Goal: Transaction & Acquisition: Subscribe to service/newsletter

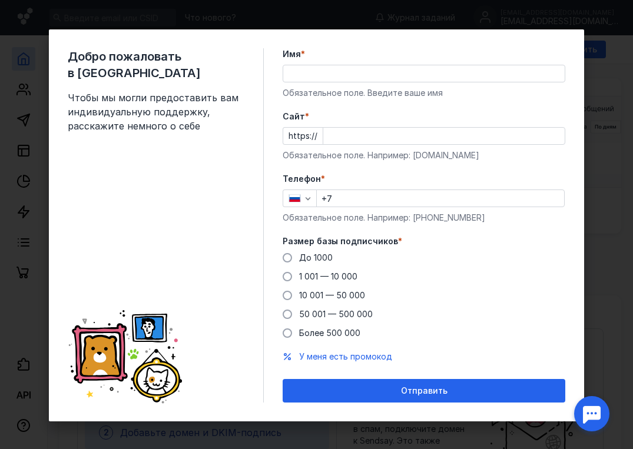
click at [323, 69] on input "Имя *" at bounding box center [423, 73] width 281 height 16
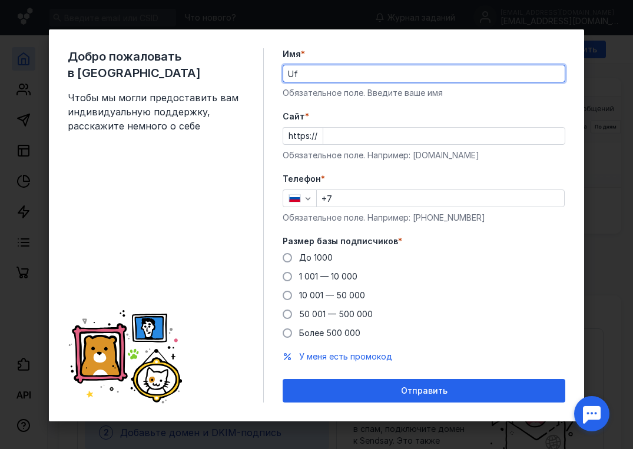
type input "U"
type input "Габи"
click at [340, 136] on input "Cайт *" at bounding box center [443, 136] width 241 height 16
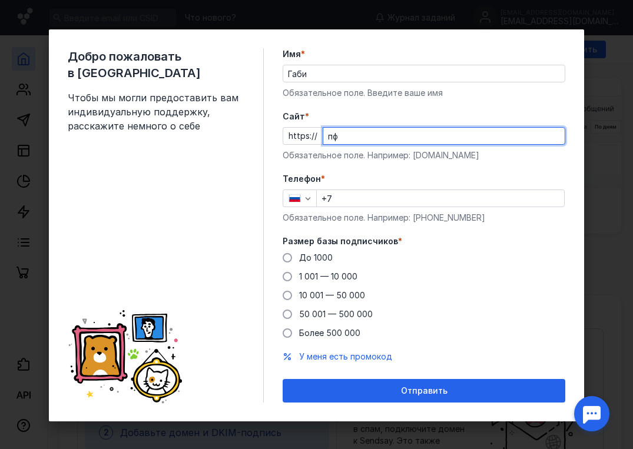
type input "п"
type input "[DOMAIN_NAME]"
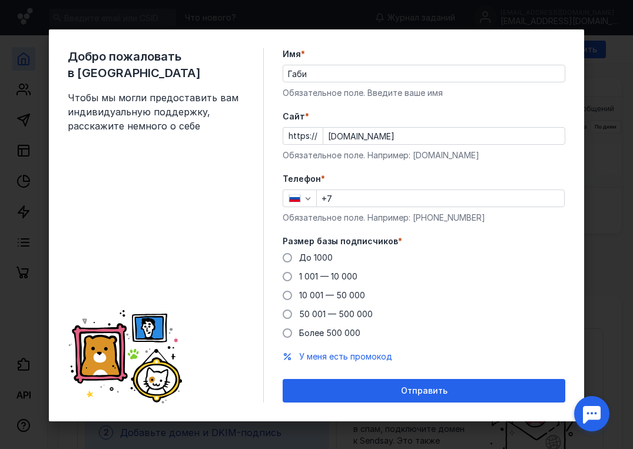
click at [352, 207] on div "+7" at bounding box center [440, 199] width 248 height 18
click at [360, 195] on input "+7" at bounding box center [440, 198] width 247 height 16
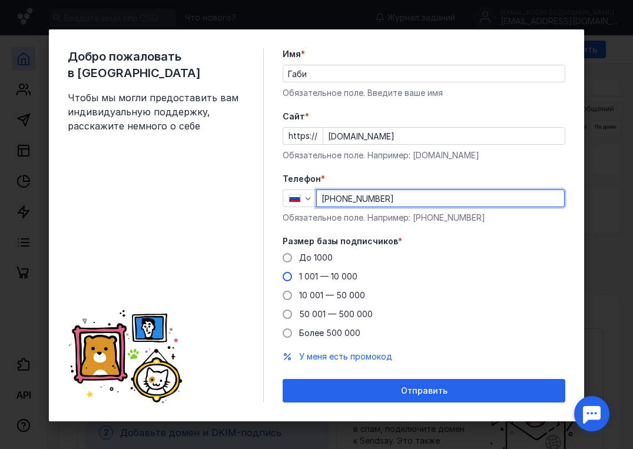
type input "[PHONE_NUMBER]"
click at [345, 276] on span "1 001 — 10 000" at bounding box center [328, 276] width 58 height 10
click at [0, 0] on input "1 001 — 10 000" at bounding box center [0, 0] width 0 height 0
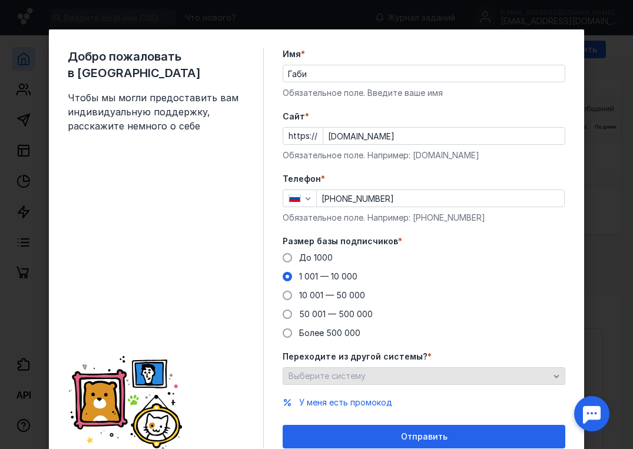
click at [410, 376] on div "Выберите систему" at bounding box center [418, 376] width 267 height 10
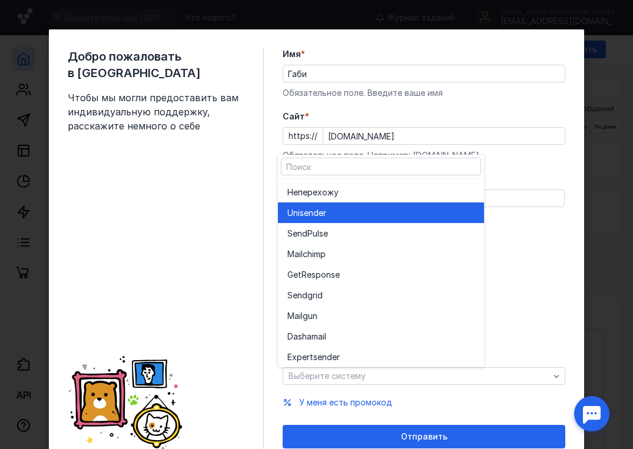
click at [387, 218] on div "Unisende r" at bounding box center [380, 213] width 187 height 12
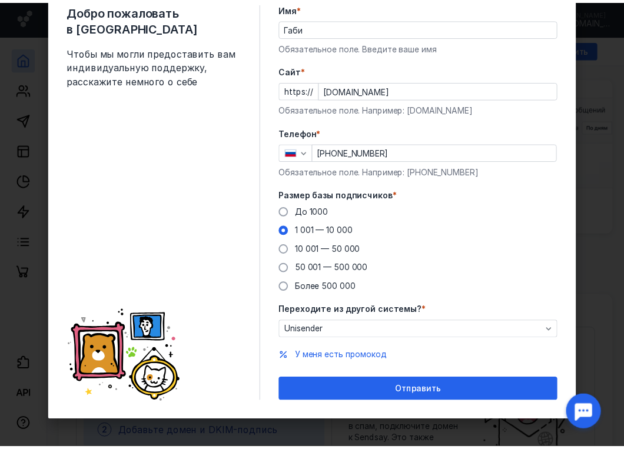
scroll to position [48, 0]
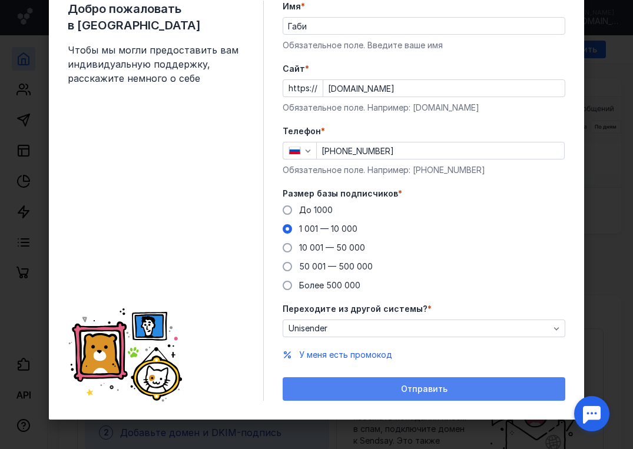
click at [421, 381] on div "Отправить" at bounding box center [423, 389] width 282 height 24
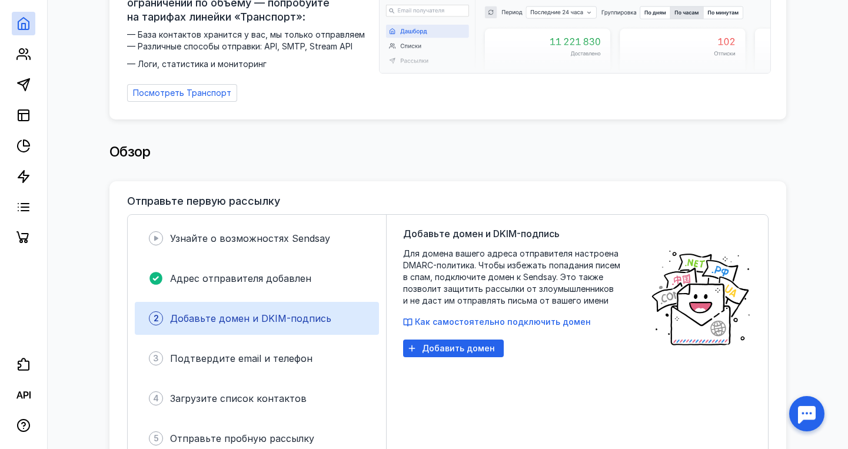
scroll to position [0, 0]
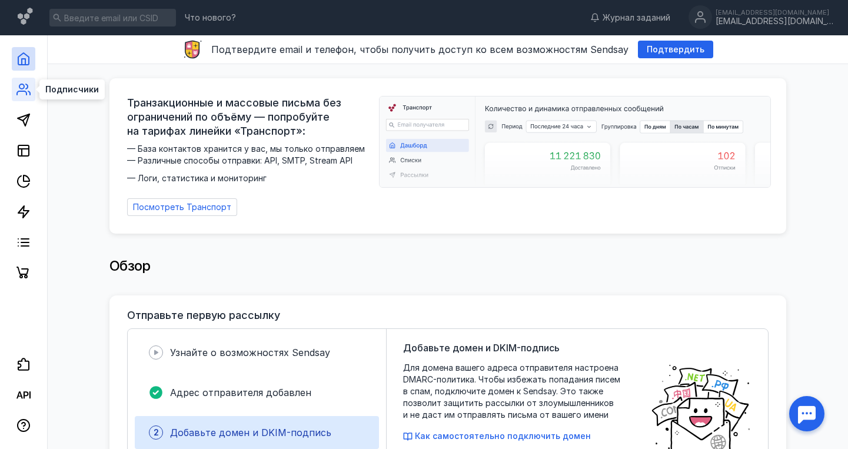
click at [28, 84] on icon at bounding box center [23, 89] width 14 height 14
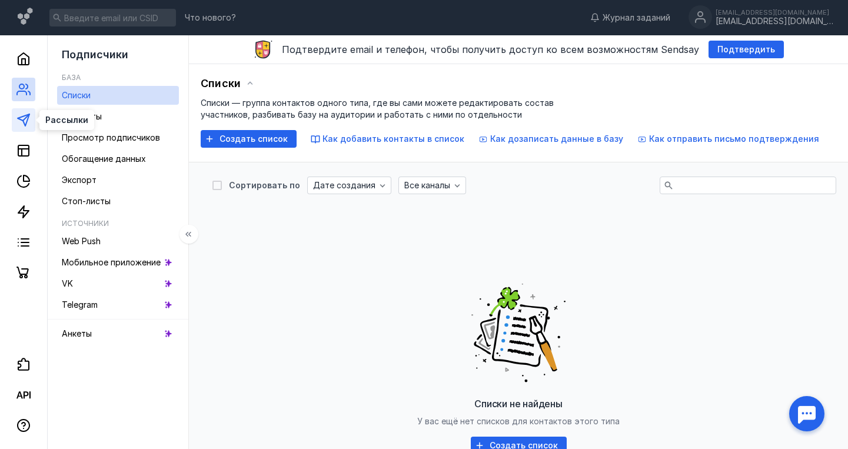
click at [17, 121] on icon at bounding box center [23, 120] width 14 height 14
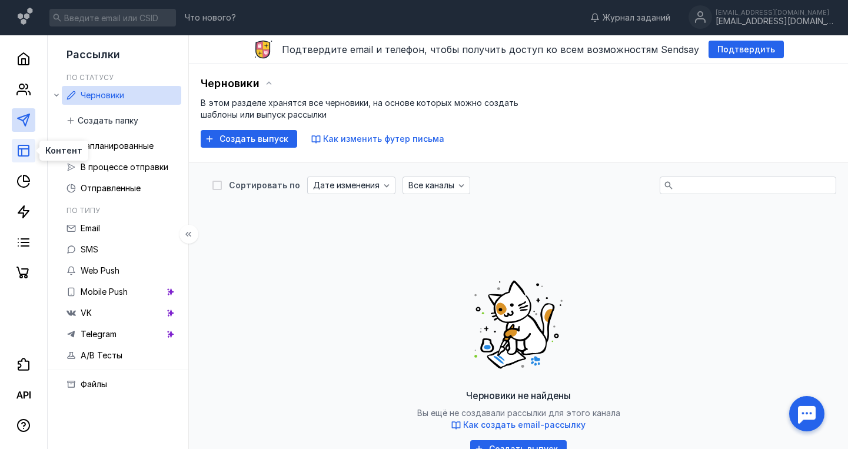
click at [19, 150] on icon at bounding box center [23, 151] width 14 height 14
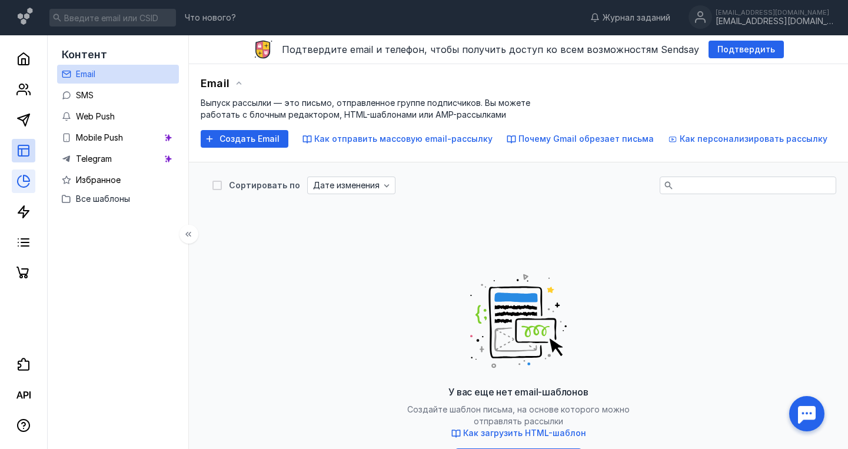
click at [25, 173] on link at bounding box center [24, 181] width 24 height 24
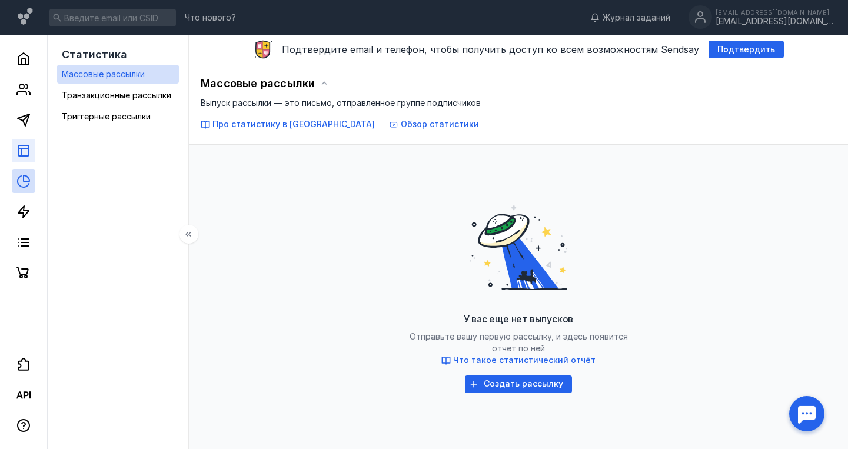
click at [18, 142] on link at bounding box center [24, 151] width 24 height 24
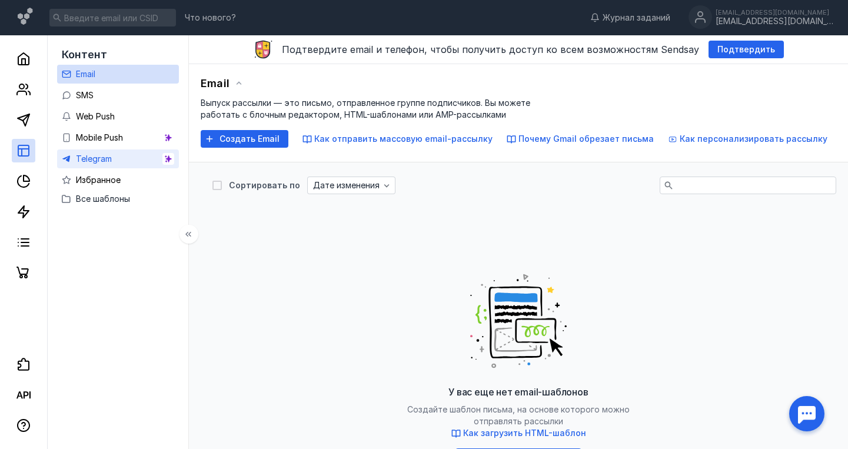
click at [75, 154] on link "Telegram" at bounding box center [118, 158] width 122 height 19
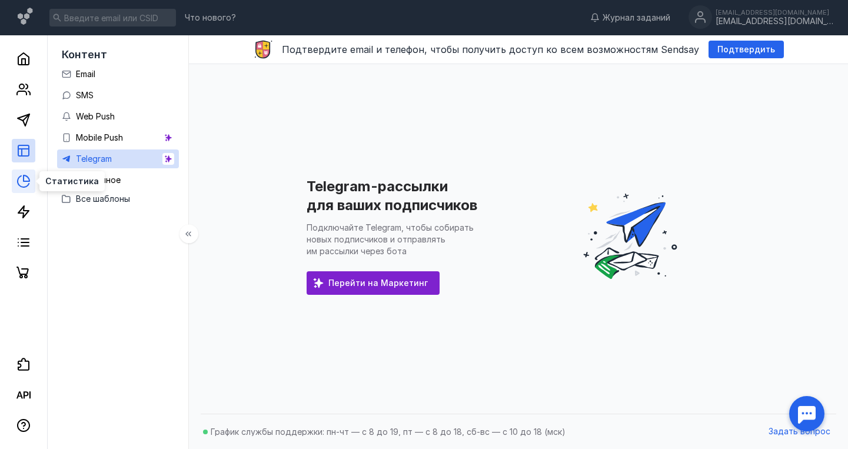
click at [24, 181] on icon at bounding box center [27, 178] width 6 height 6
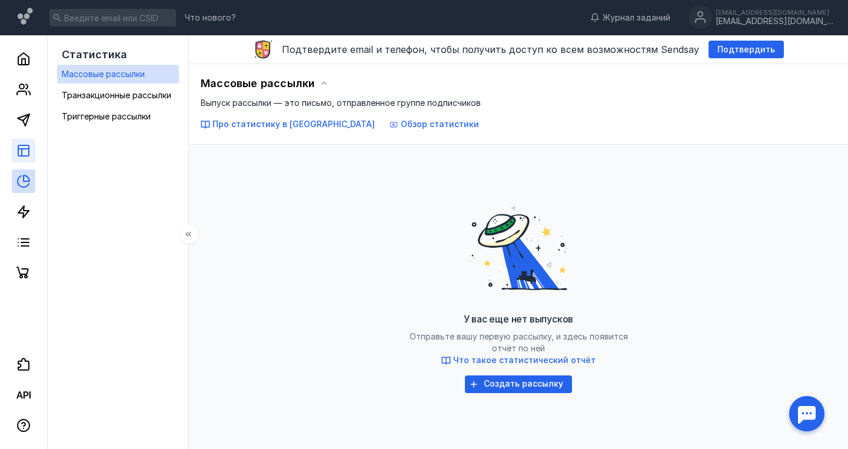
click at [26, 158] on link at bounding box center [24, 151] width 24 height 24
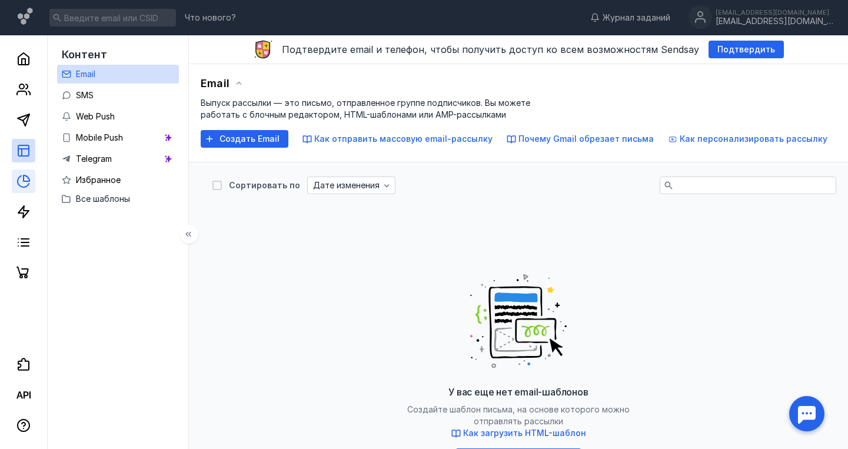
click at [25, 172] on link at bounding box center [24, 181] width 24 height 24
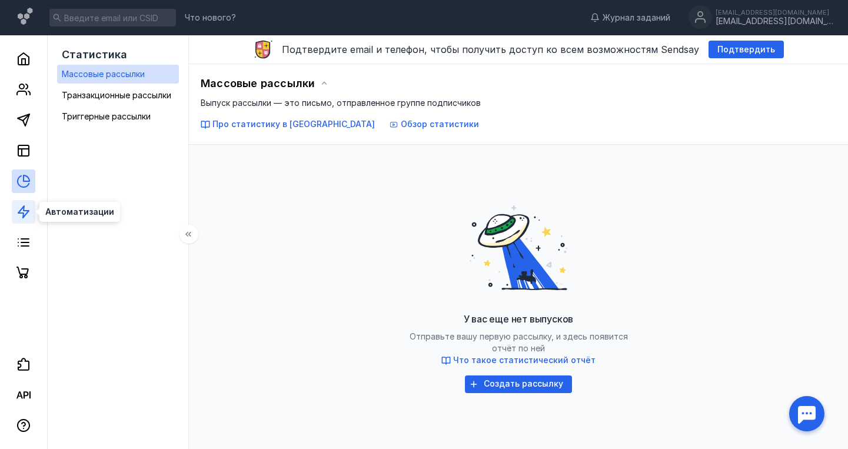
click at [23, 207] on polygon at bounding box center [23, 212] width 11 height 12
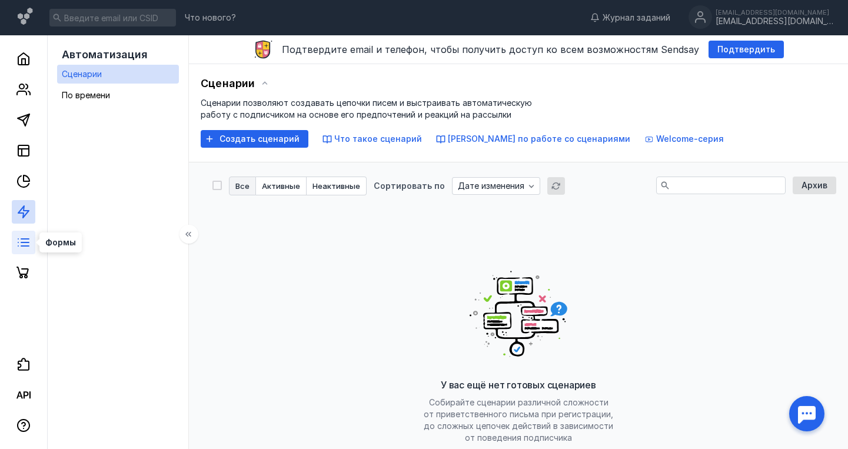
click at [26, 239] on line at bounding box center [25, 239] width 8 height 0
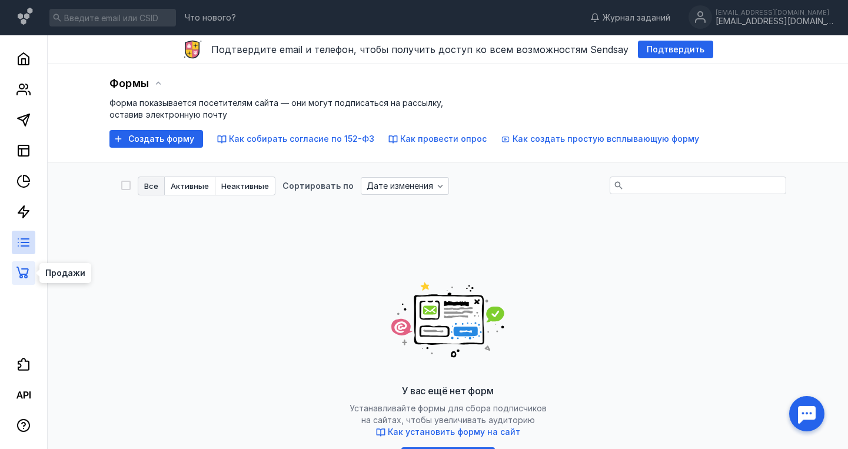
click at [26, 273] on icon at bounding box center [22, 273] width 12 height 12
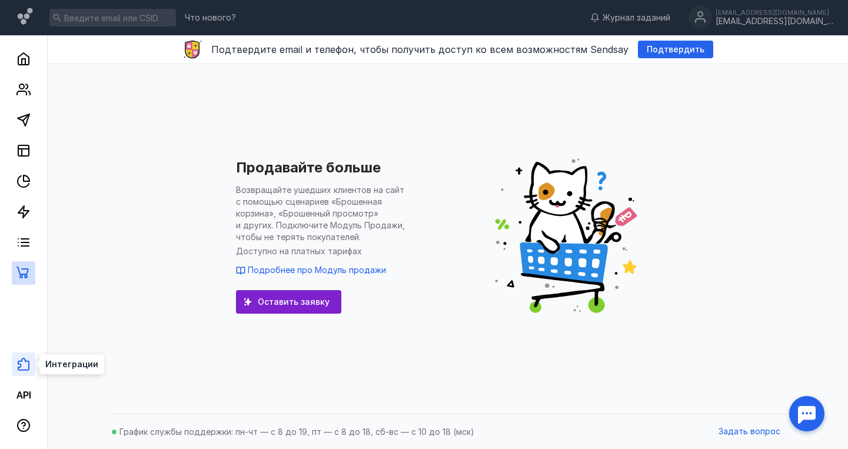
click at [25, 360] on icon at bounding box center [24, 364] width 12 height 13
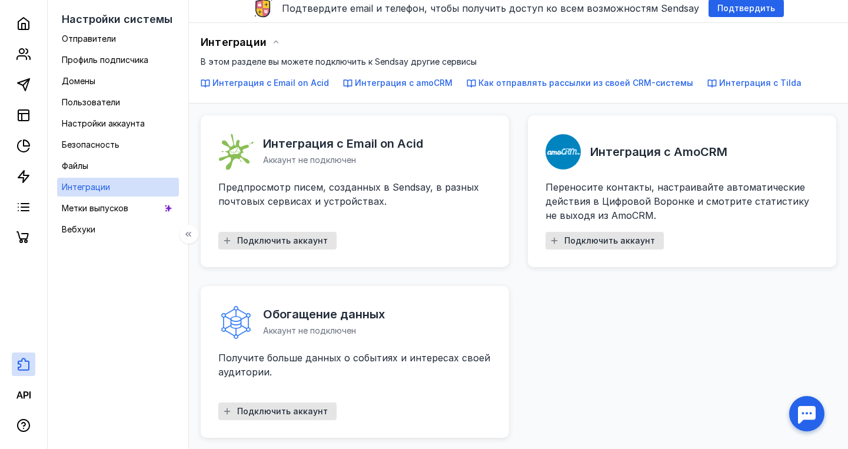
scroll to position [42, 0]
click at [26, 388] on icon at bounding box center [23, 395] width 14 height 14
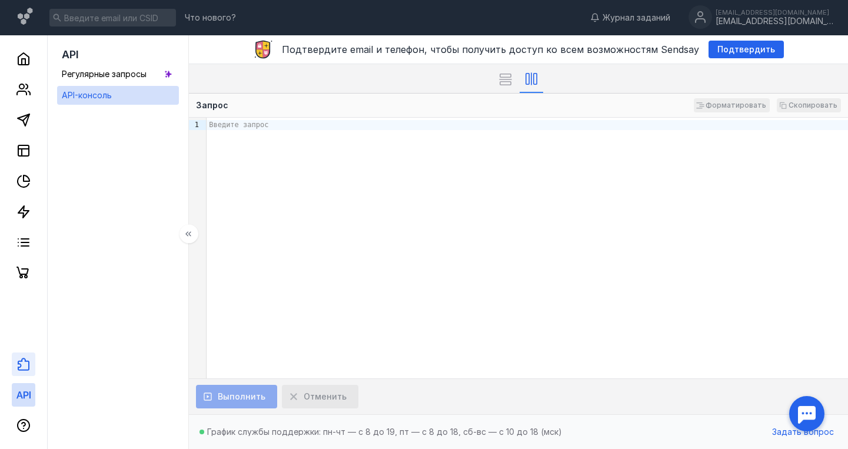
click at [25, 371] on link at bounding box center [24, 365] width 24 height 24
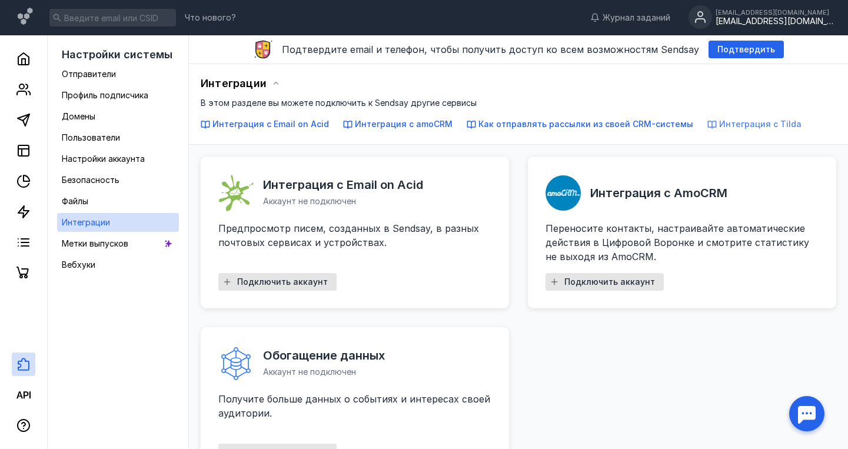
click at [632, 124] on span "Интеграция с Tilda" at bounding box center [760, 124] width 82 height 10
click at [25, 62] on polyline at bounding box center [24, 62] width 4 height 6
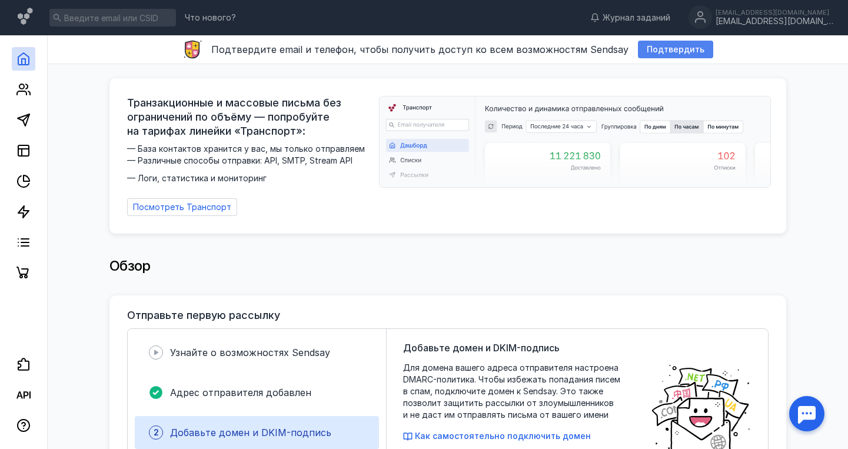
click at [632, 41] on div "Подтвердить" at bounding box center [675, 50] width 75 height 18
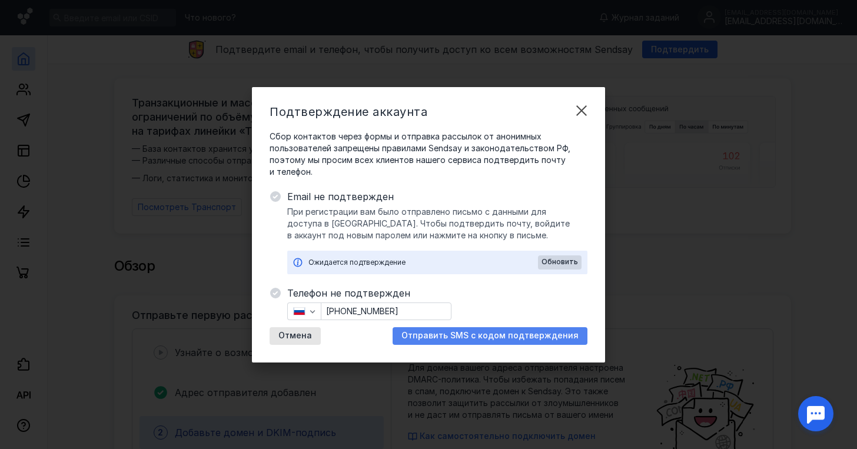
click at [485, 333] on span "Отправить SMS с кодом подтверждения" at bounding box center [489, 336] width 177 height 10
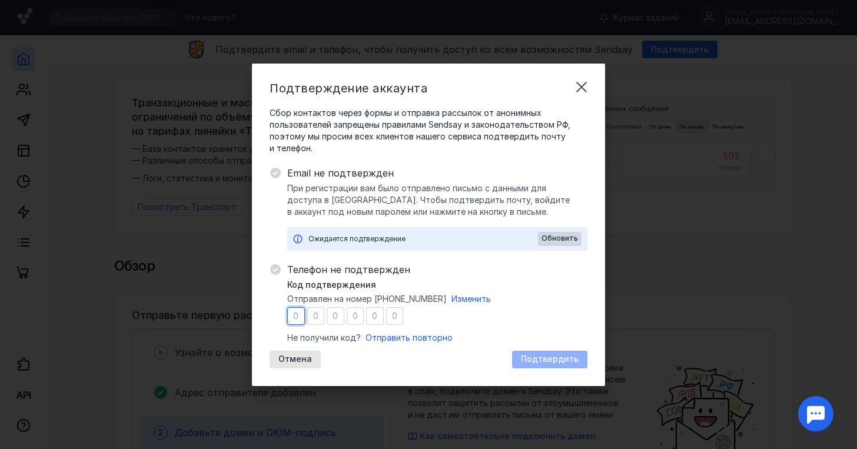
click at [293, 318] on input "number" at bounding box center [296, 316] width 18 height 18
click at [400, 337] on span "Отправить повторно" at bounding box center [408, 338] width 87 height 10
click at [565, 234] on span "Обновить" at bounding box center [559, 238] width 36 height 8
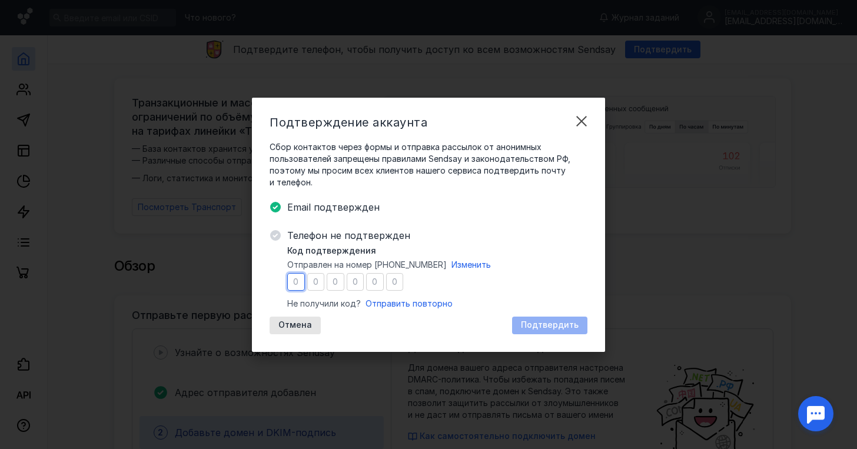
click at [294, 284] on input "number" at bounding box center [296, 282] width 18 height 18
type input "4"
type input "1"
type input "4"
type input "0"
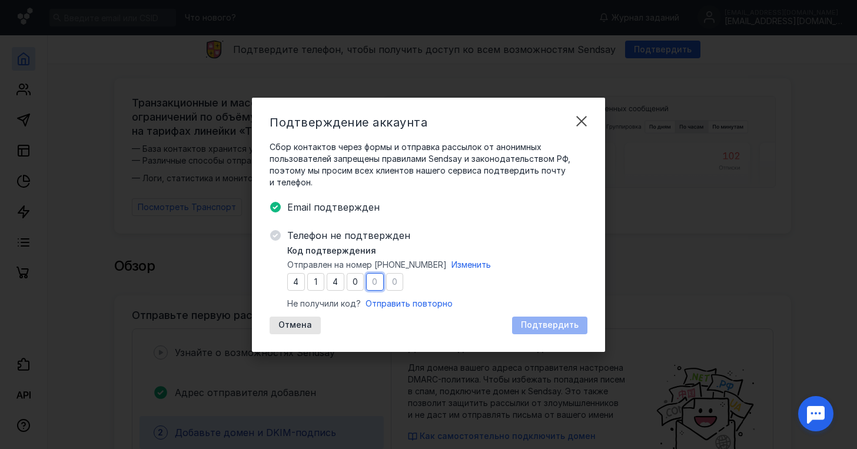
type input "8"
type input "5"
click at [556, 327] on span "Подтвердить" at bounding box center [550, 325] width 58 height 10
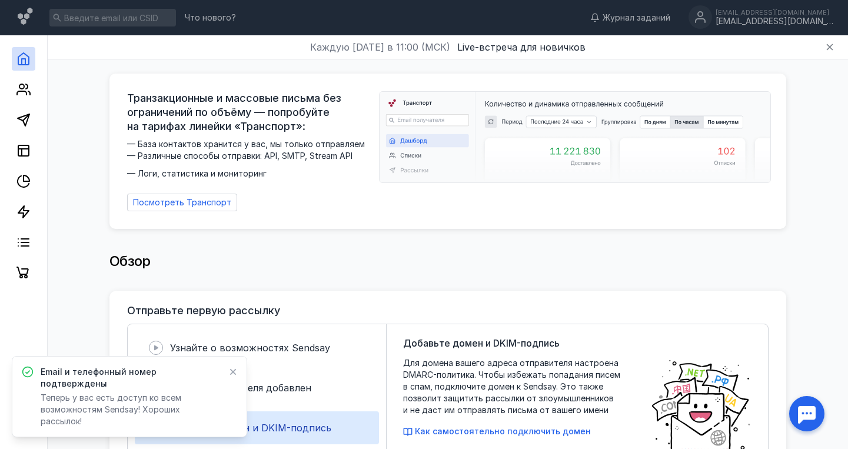
click at [233, 377] on icon at bounding box center [233, 371] width 8 height 9
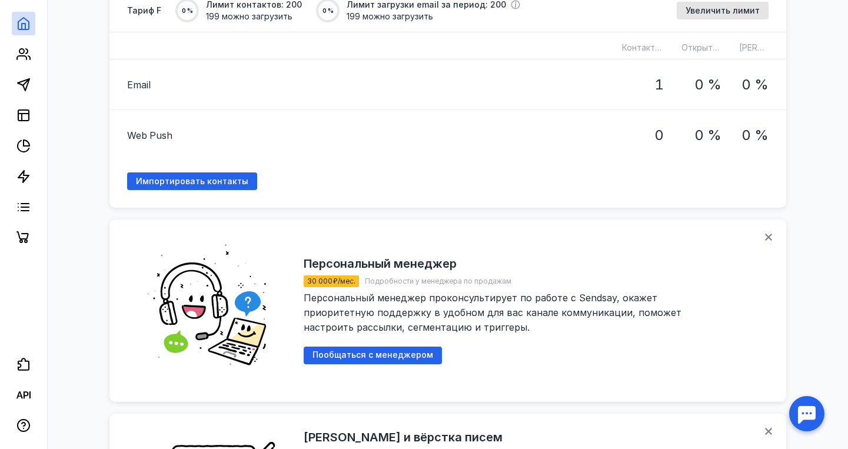
scroll to position [807, 0]
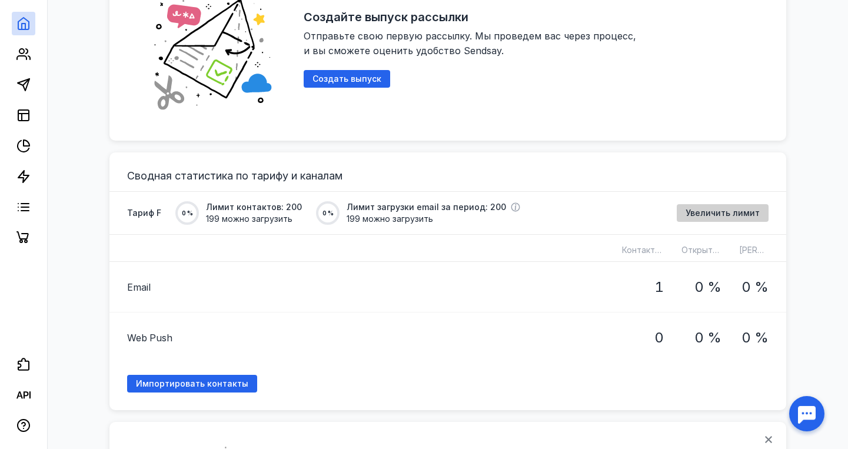
click at [632, 208] on span "Увеличить лимит" at bounding box center [723, 213] width 74 height 10
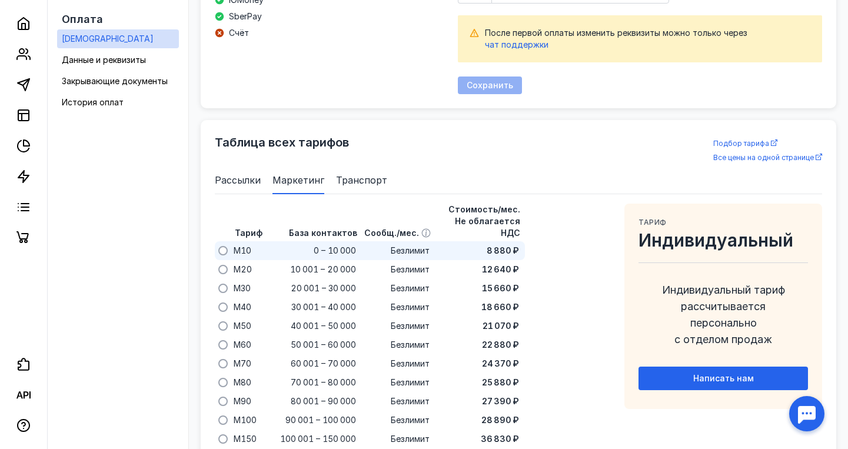
scroll to position [660, 0]
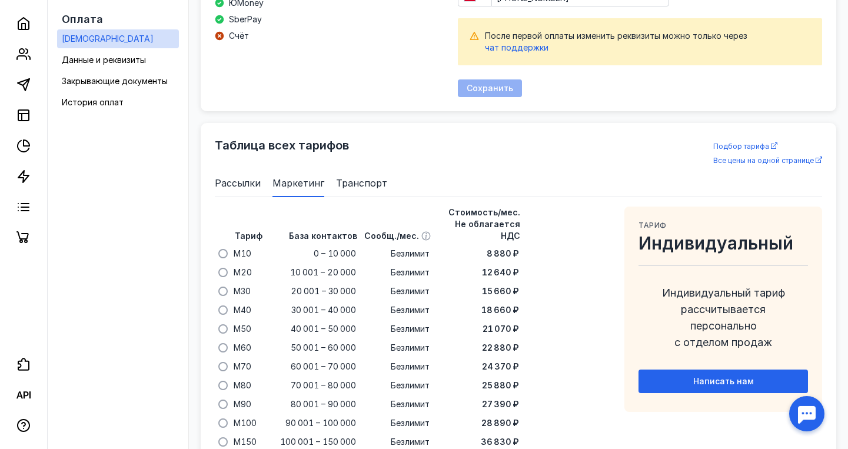
click at [254, 176] on span "Рассылки" at bounding box center [238, 183] width 46 height 14
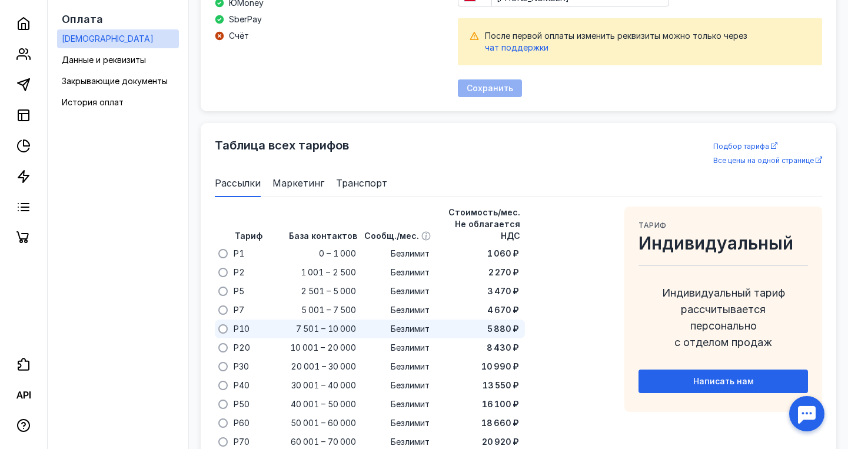
click at [317, 323] on span "7 501 – 10 000" at bounding box center [326, 329] width 60 height 12
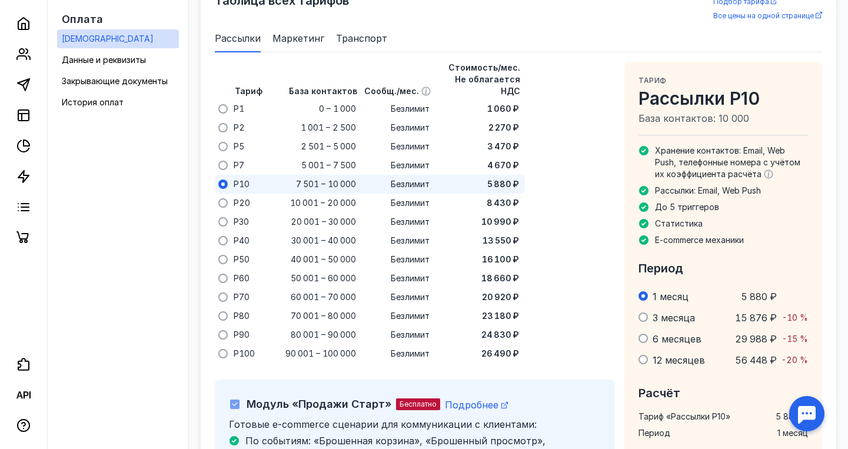
scroll to position [807, 0]
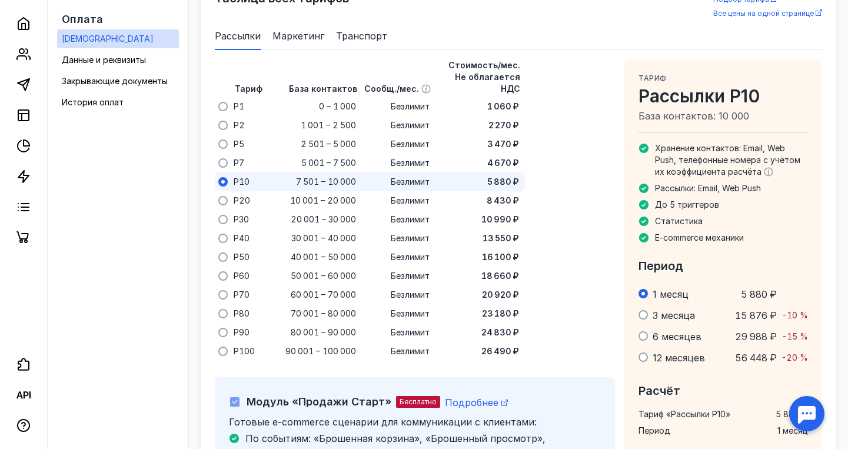
click at [632, 353] on label at bounding box center [643, 357] width 9 height 9
click at [0, 0] on input "radio" at bounding box center [0, 0] width 0 height 0
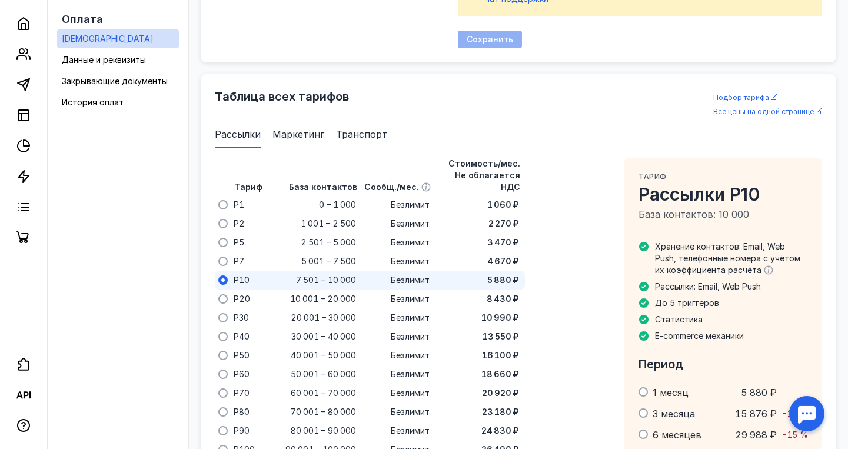
scroll to position [707, 0]
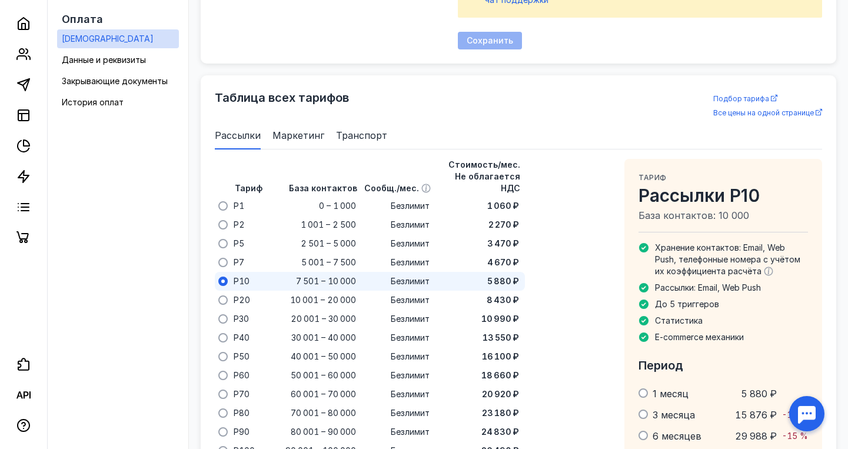
click at [310, 128] on span "Маркетинг" at bounding box center [298, 135] width 52 height 14
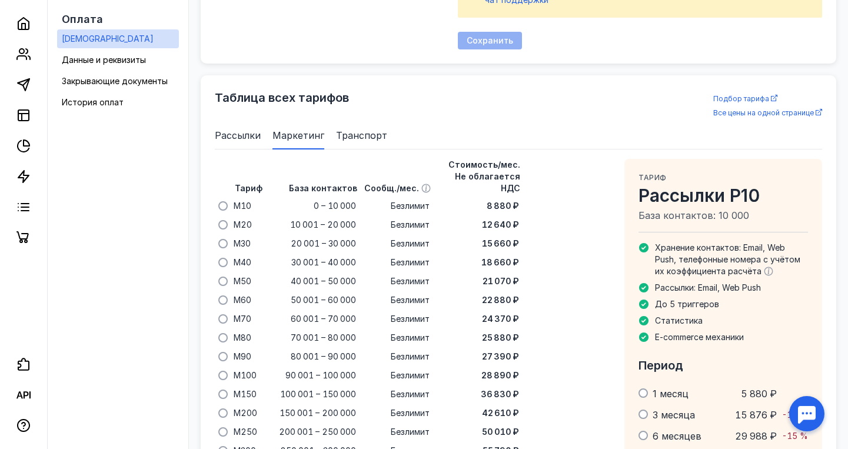
click at [225, 128] on span "Рассылки" at bounding box center [238, 135] width 46 height 14
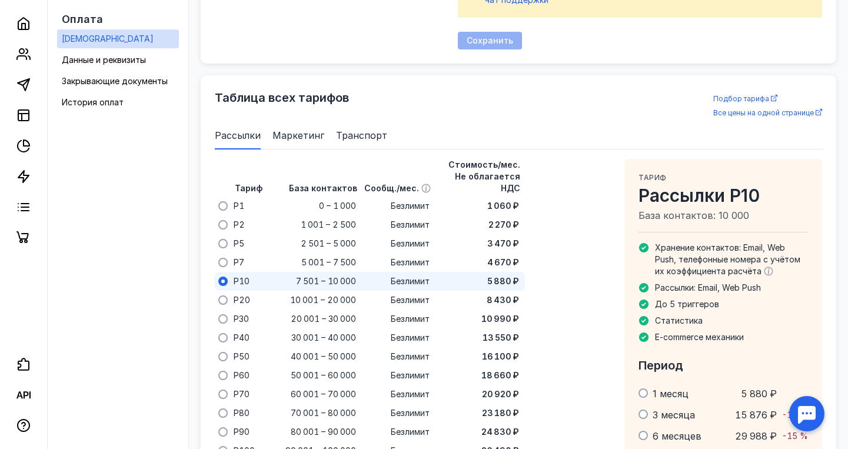
click at [360, 128] on span "Транспорт" at bounding box center [361, 135] width 51 height 14
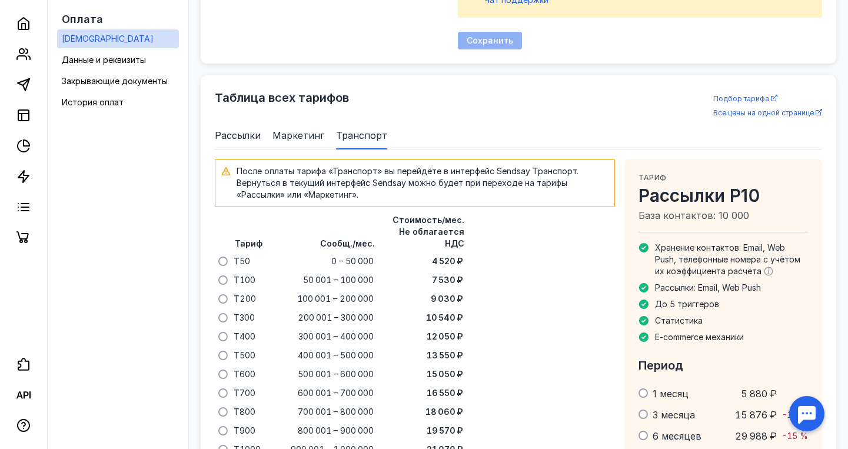
click at [228, 128] on span "Рассылки" at bounding box center [238, 135] width 46 height 14
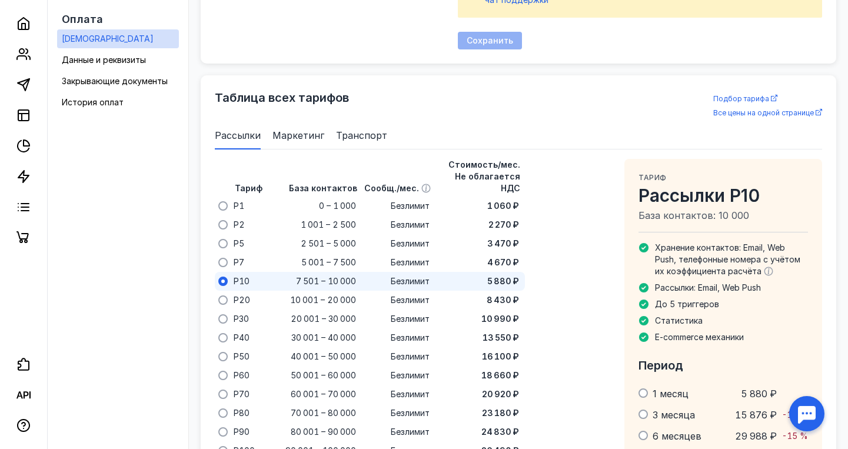
click at [290, 128] on span "Маркетинг" at bounding box center [298, 135] width 52 height 14
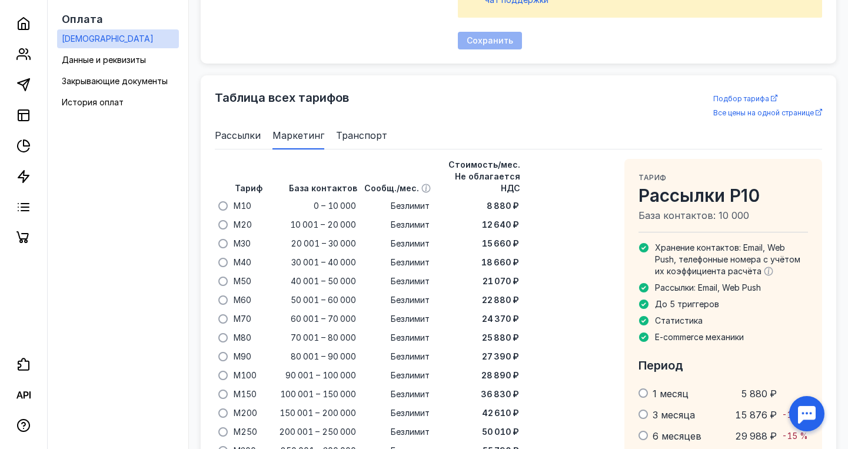
click at [241, 128] on span "Рассылки" at bounding box center [238, 135] width 46 height 14
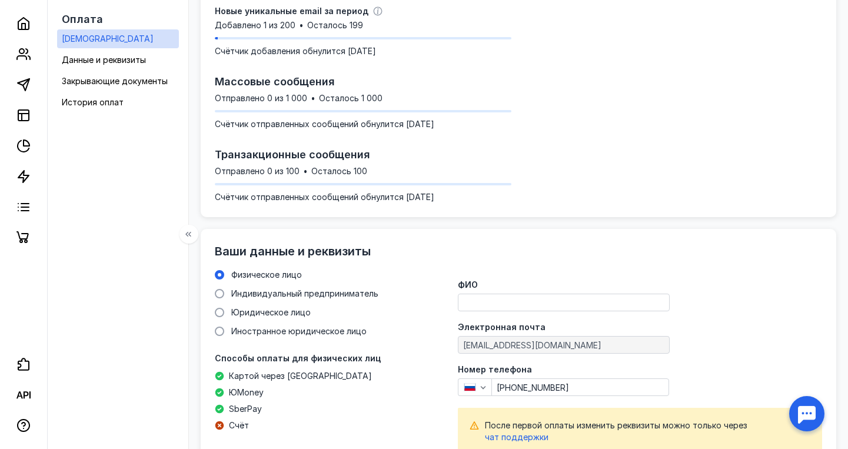
scroll to position [270, 0]
click at [231, 291] on span "Индивидуальный предприниматель" at bounding box center [304, 294] width 147 height 10
click at [0, 0] on input "Индивидуальный предприниматель" at bounding box center [0, 0] width 0 height 0
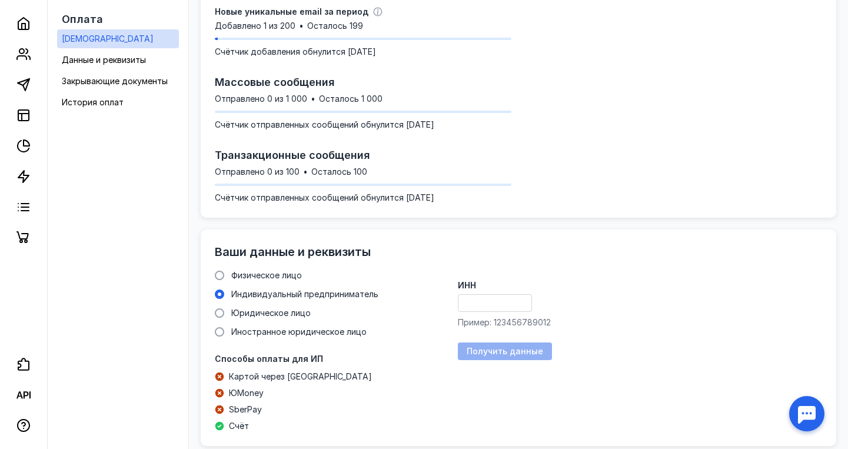
click at [480, 308] on input "ИНН" at bounding box center [494, 303] width 73 height 16
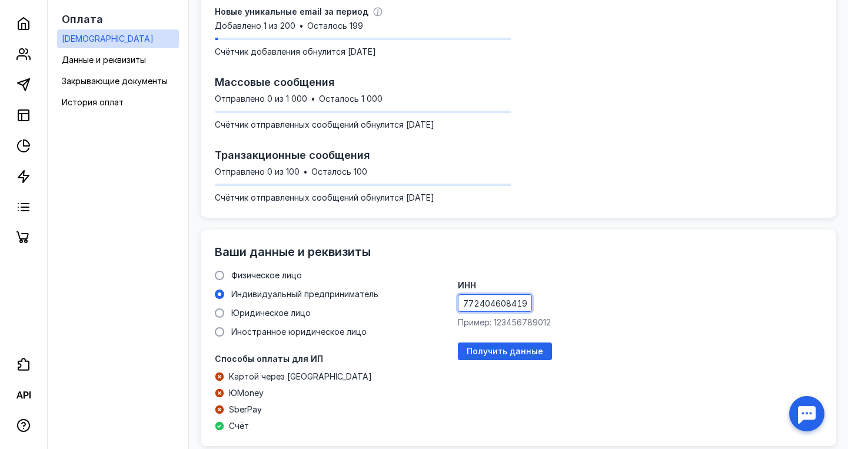
scroll to position [0, 0]
type input "772404608419"
click at [520, 348] on span "Получить данные" at bounding box center [505, 352] width 77 height 10
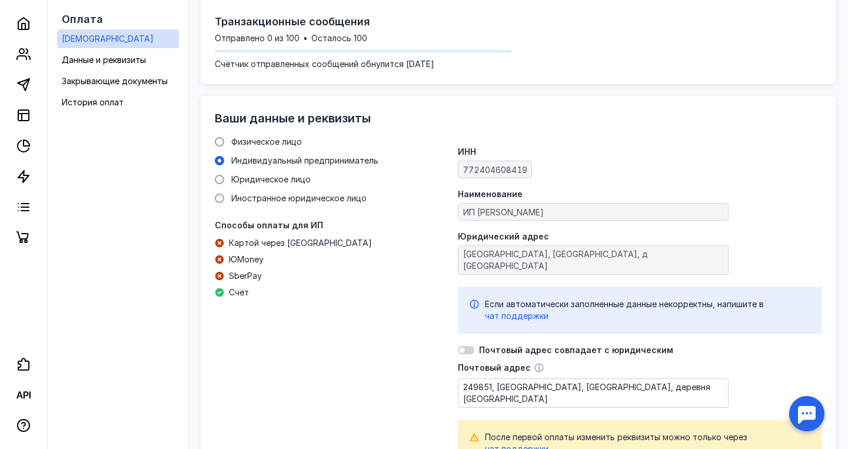
scroll to position [413, 0]
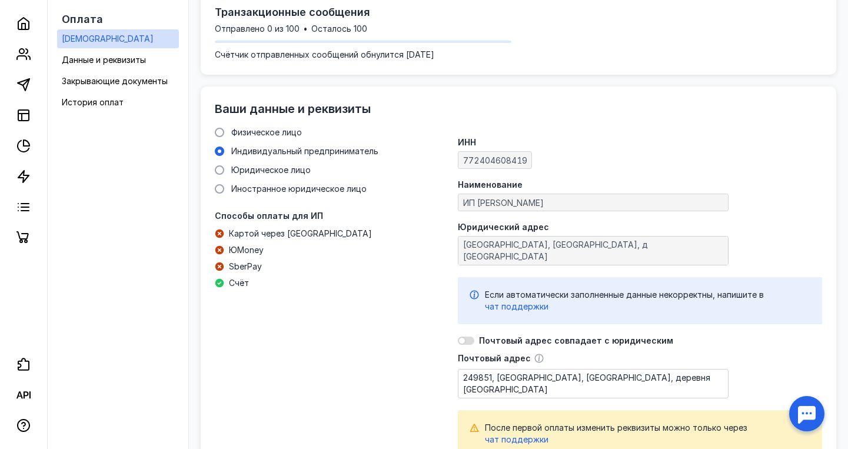
click at [473, 341] on div at bounding box center [466, 341] width 16 height 8
click at [458, 341] on input "checkbox" at bounding box center [458, 341] width 0 height 0
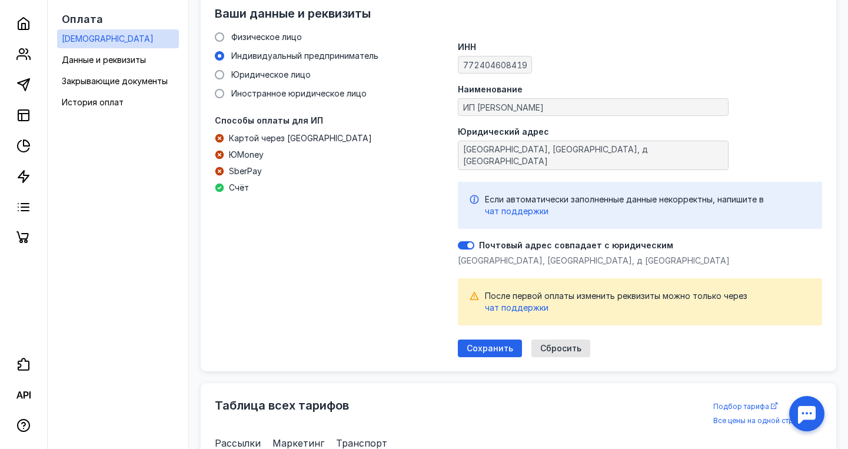
scroll to position [509, 0]
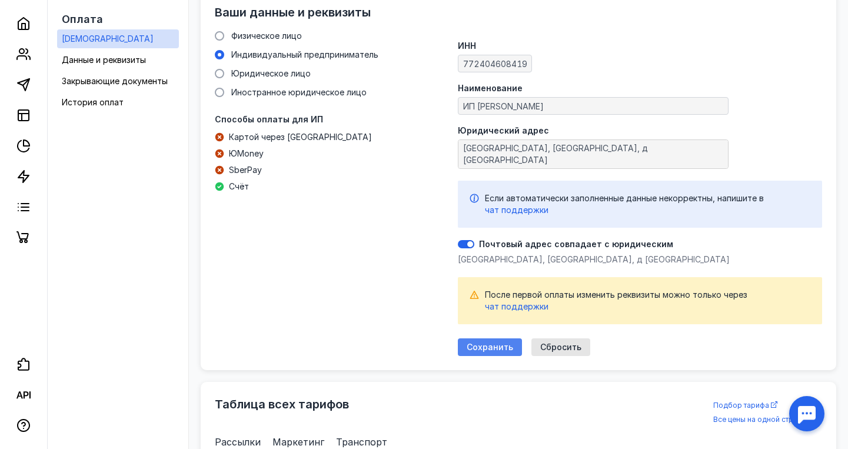
click at [487, 343] on span "Сохранить" at bounding box center [490, 348] width 46 height 10
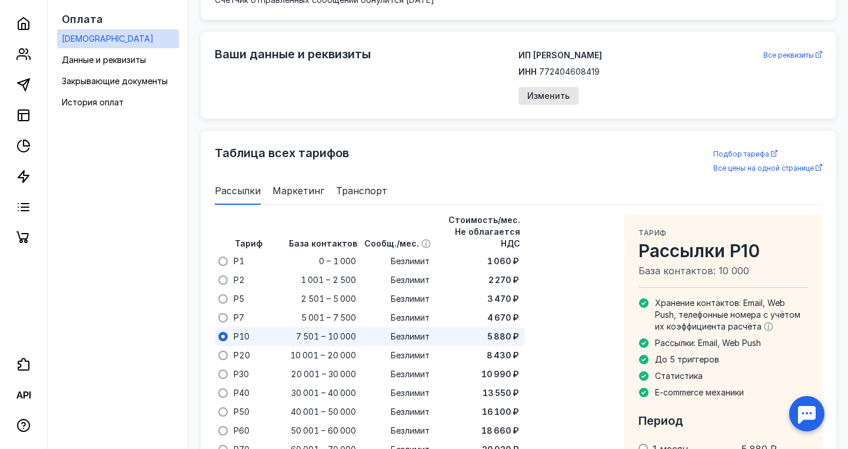
scroll to position [468, 0]
click at [295, 187] on span "Маркетинг" at bounding box center [298, 190] width 52 height 14
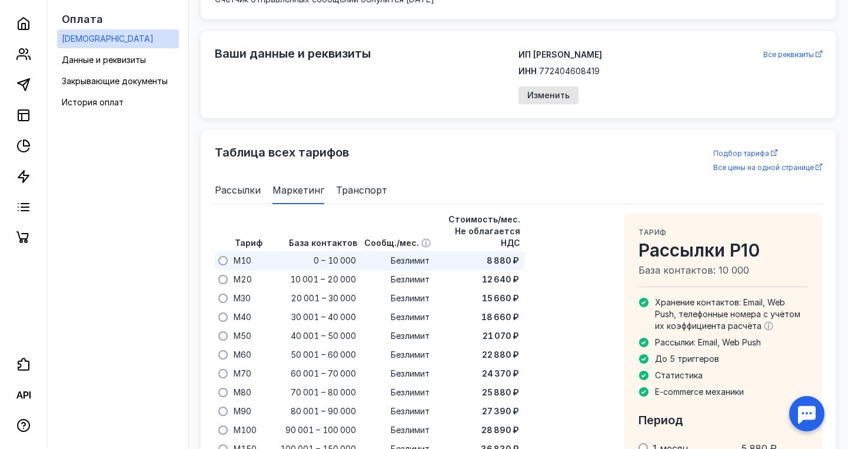
click at [252, 254] on div "M10" at bounding box center [242, 260] width 19 height 13
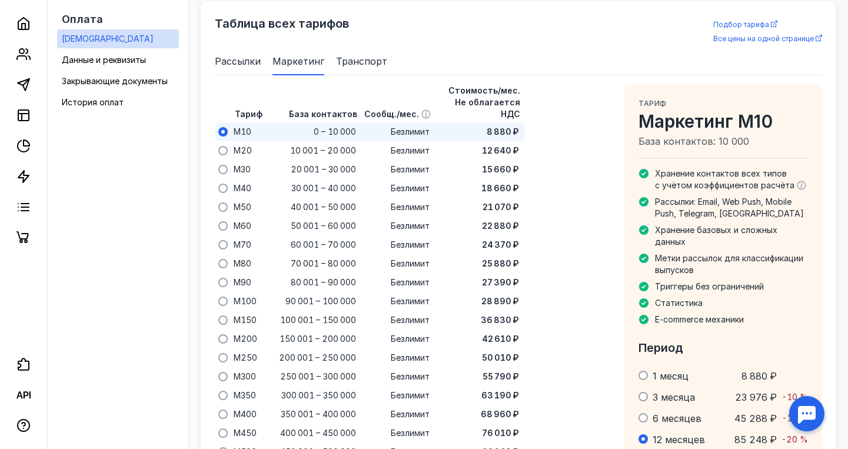
scroll to position [544, 0]
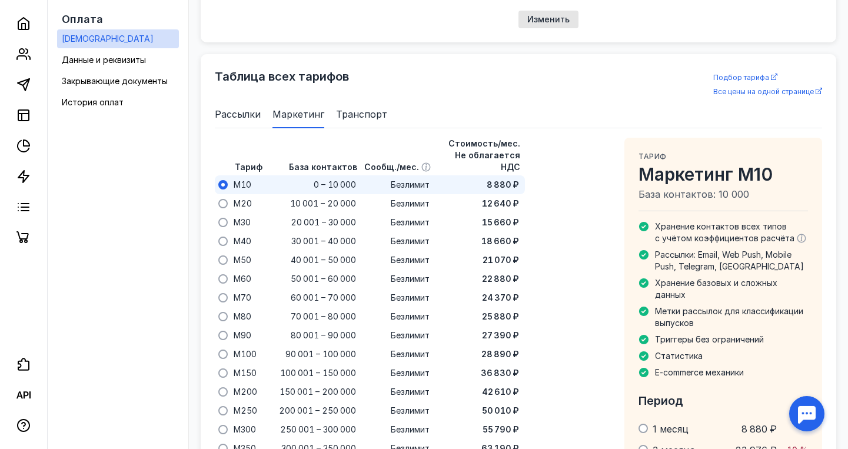
click at [250, 116] on span "Рассылки" at bounding box center [238, 114] width 46 height 14
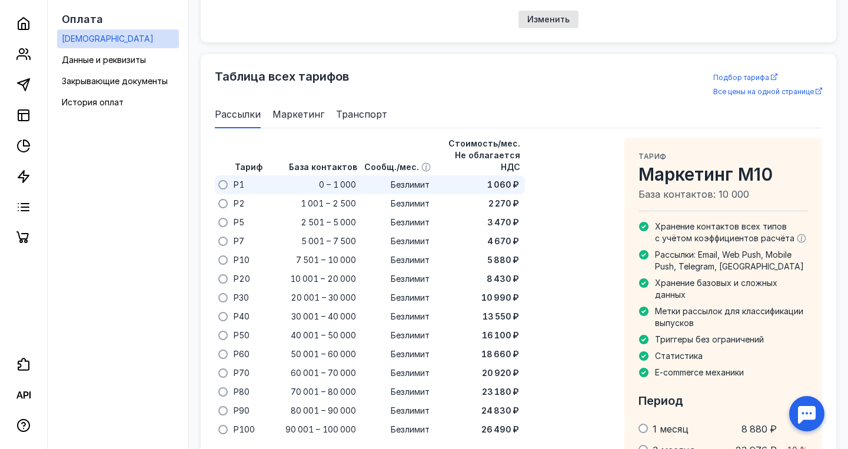
click at [244, 178] on div "P1" at bounding box center [239, 184] width 12 height 13
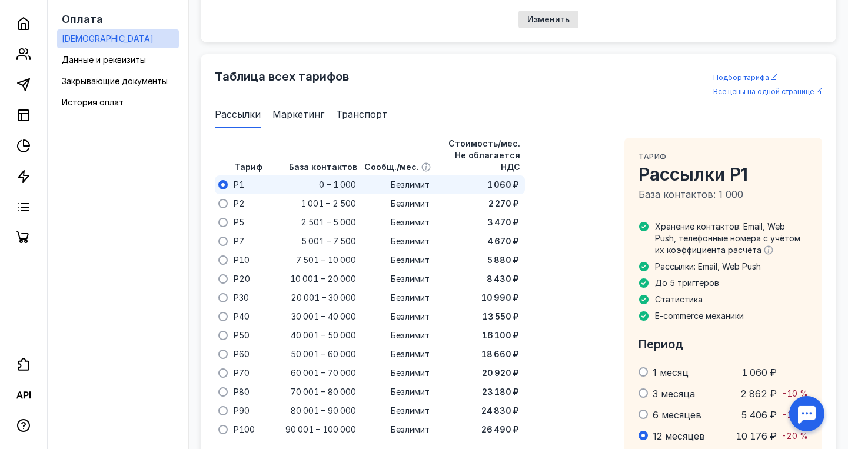
click at [297, 120] on span "Маркетинг" at bounding box center [298, 114] width 52 height 14
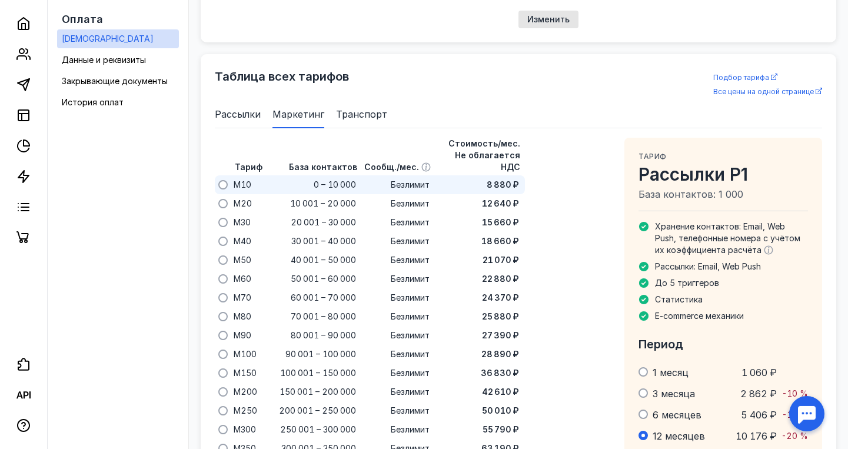
click at [248, 179] on span "M10" at bounding box center [243, 185] width 18 height 12
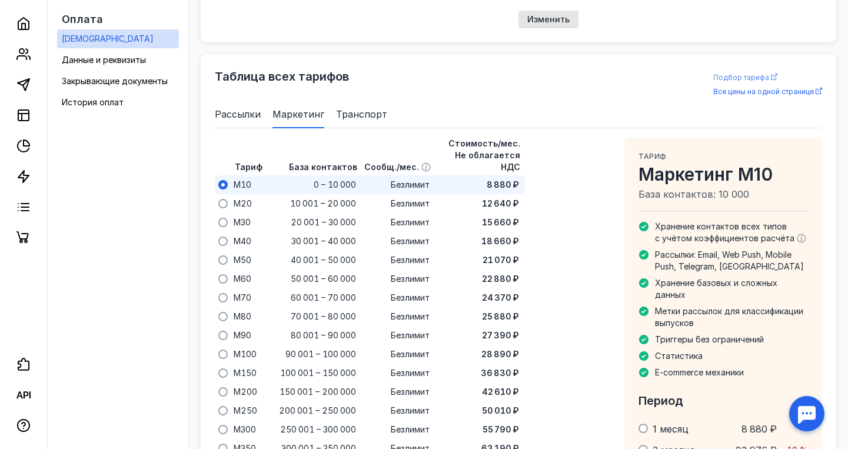
click at [632, 75] on span "Подбор тарифа" at bounding box center [741, 77] width 56 height 9
click at [23, 19] on icon at bounding box center [23, 23] width 14 height 14
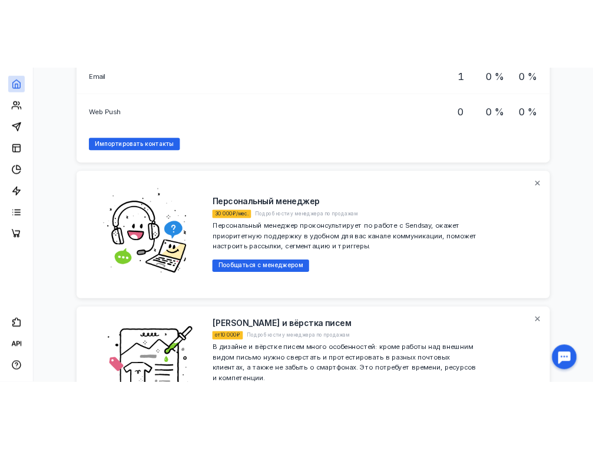
scroll to position [1104, 0]
